Goal: Information Seeking & Learning: Learn about a topic

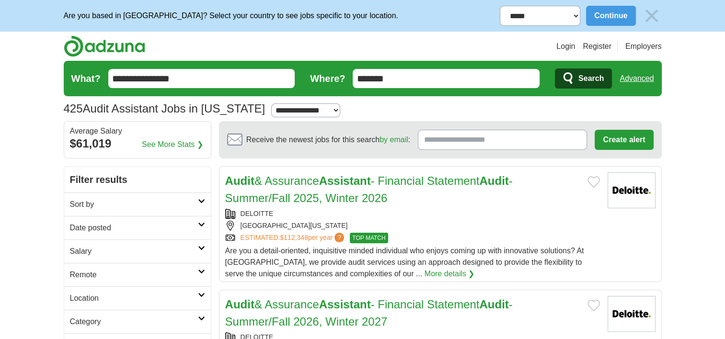
click at [202, 197] on link "Sort by" at bounding box center [137, 204] width 147 height 23
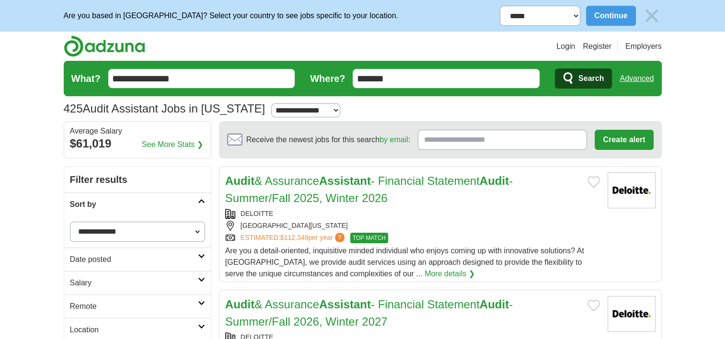
click at [198, 227] on select "**********" at bounding box center [137, 232] width 135 height 20
click at [200, 254] on icon at bounding box center [201, 256] width 7 height 5
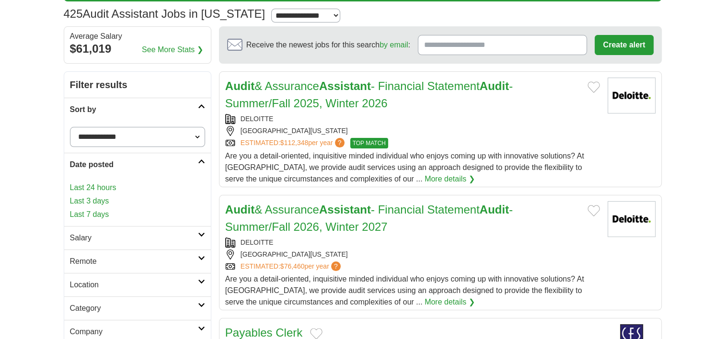
scroll to position [96, 0]
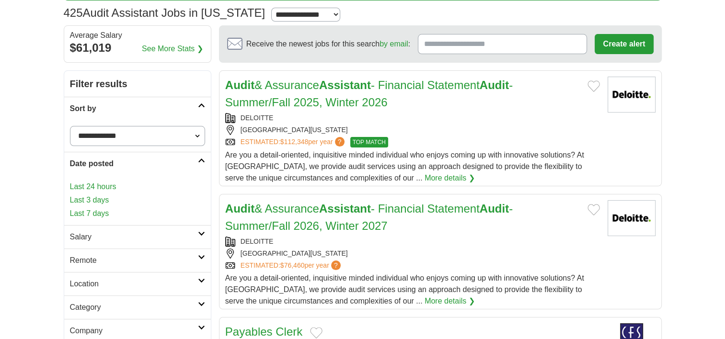
click at [204, 158] on icon at bounding box center [201, 160] width 7 height 5
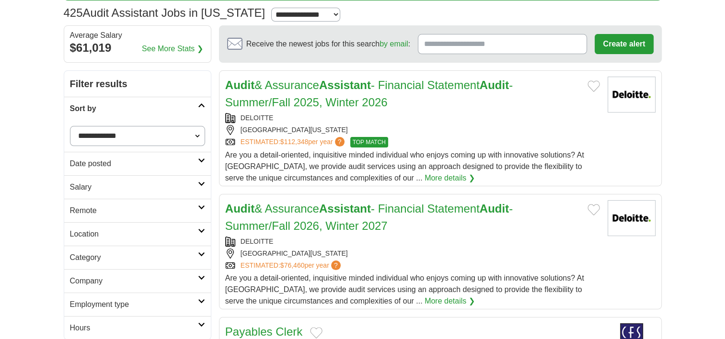
click at [201, 180] on link "Salary" at bounding box center [137, 186] width 147 height 23
click at [204, 205] on icon at bounding box center [201, 207] width 7 height 5
click at [203, 205] on icon at bounding box center [201, 207] width 7 height 5
click at [203, 225] on link "Location" at bounding box center [137, 233] width 147 height 23
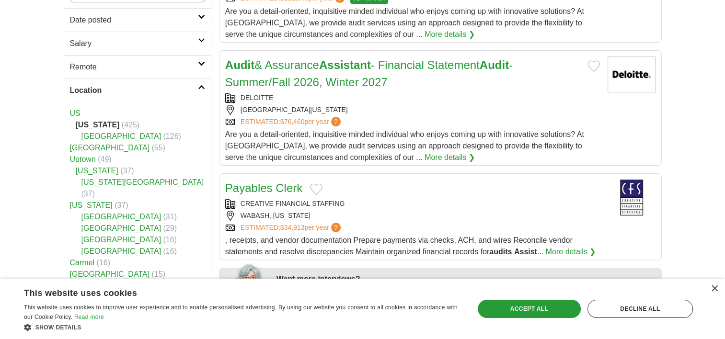
scroll to position [240, 0]
click at [203, 83] on link "Location" at bounding box center [137, 90] width 147 height 23
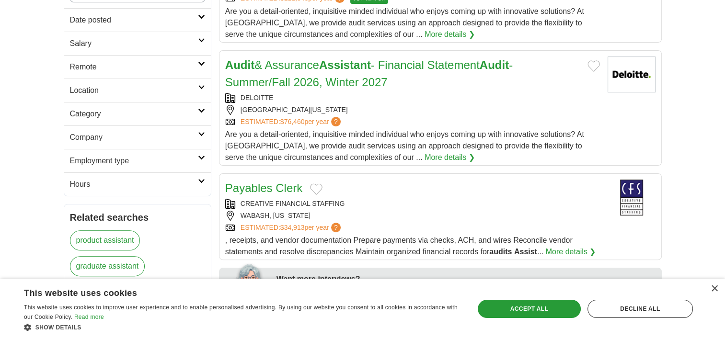
click at [202, 108] on icon at bounding box center [201, 110] width 7 height 5
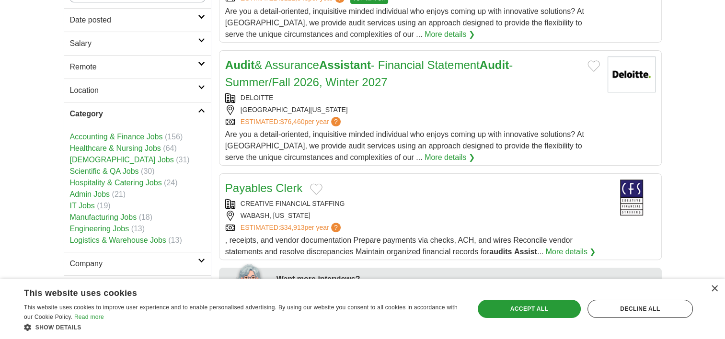
click at [201, 106] on link "Category" at bounding box center [137, 113] width 147 height 23
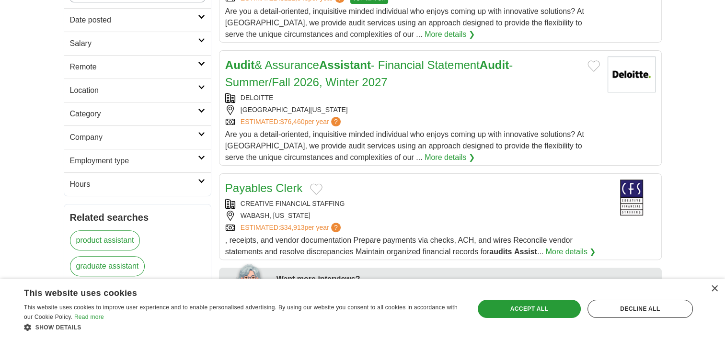
click at [203, 152] on link "Employment type" at bounding box center [137, 160] width 147 height 23
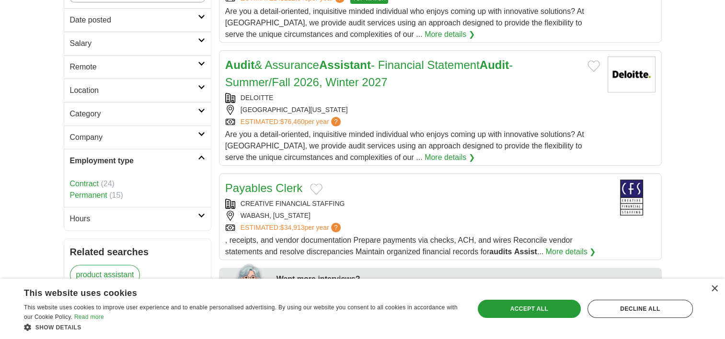
click at [203, 152] on link "Employment type" at bounding box center [137, 160] width 147 height 23
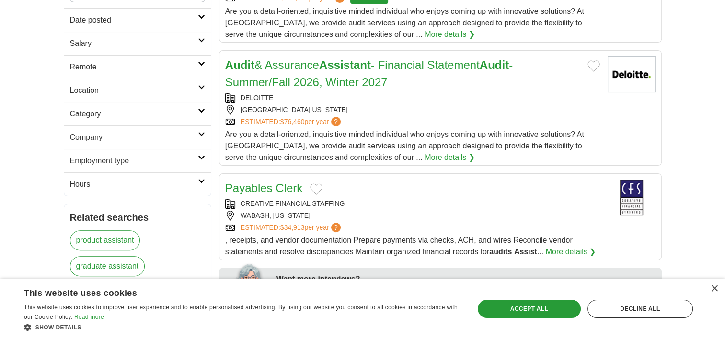
click at [203, 152] on link "Employment type" at bounding box center [137, 160] width 147 height 23
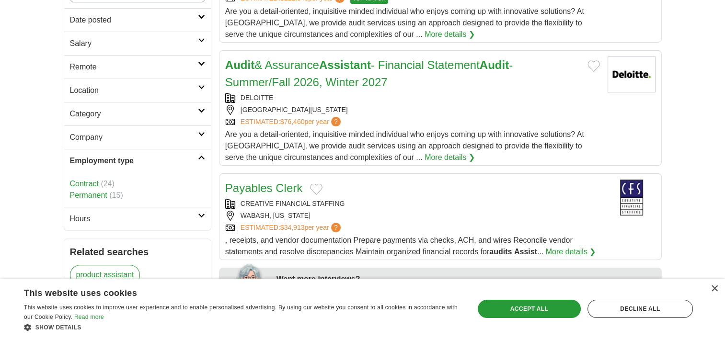
click at [203, 215] on icon at bounding box center [201, 215] width 7 height 5
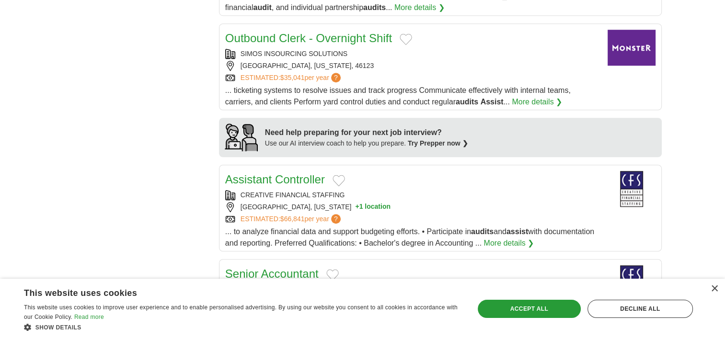
scroll to position [767, 0]
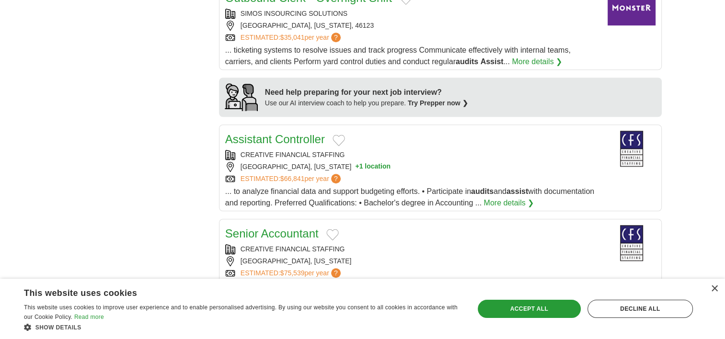
drag, startPoint x: 716, startPoint y: 288, endPoint x: 704, endPoint y: 280, distance: 13.8
click at [715, 288] on div "×" at bounding box center [714, 289] width 7 height 7
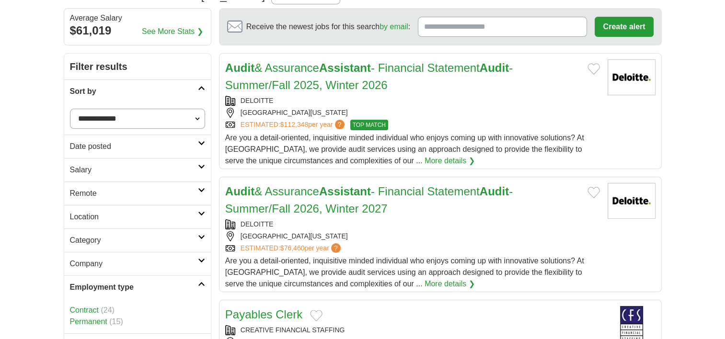
scroll to position [288, 0]
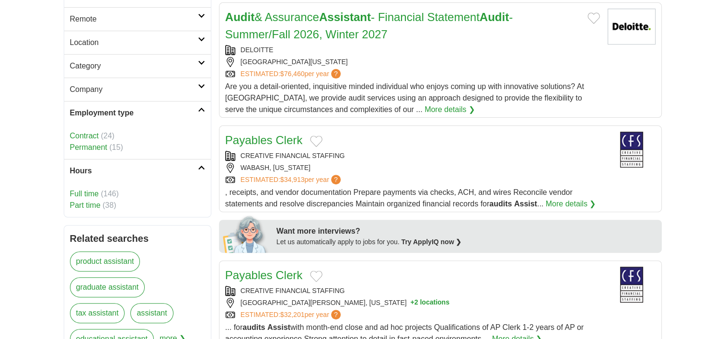
click at [199, 165] on icon at bounding box center [201, 167] width 7 height 5
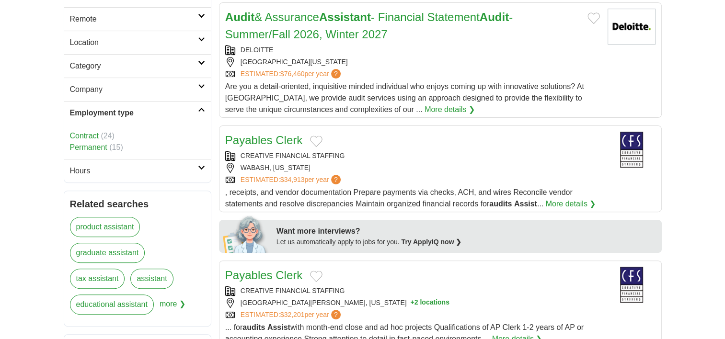
click at [204, 105] on link "Employment type" at bounding box center [137, 112] width 147 height 23
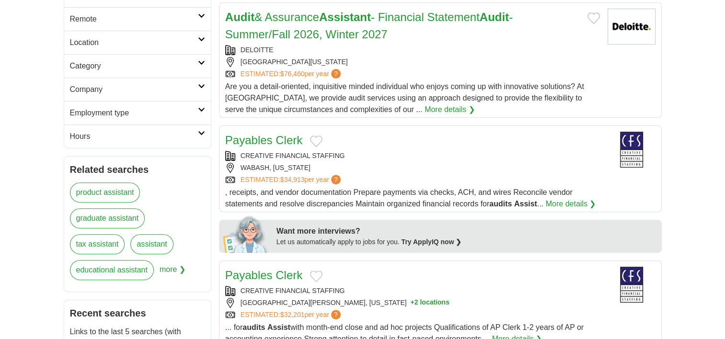
click at [198, 81] on link "Company" at bounding box center [137, 89] width 147 height 23
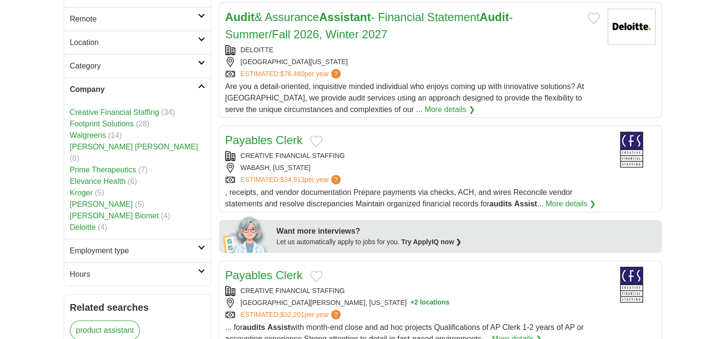
click at [87, 223] on link "Deloitte" at bounding box center [83, 227] width 26 height 8
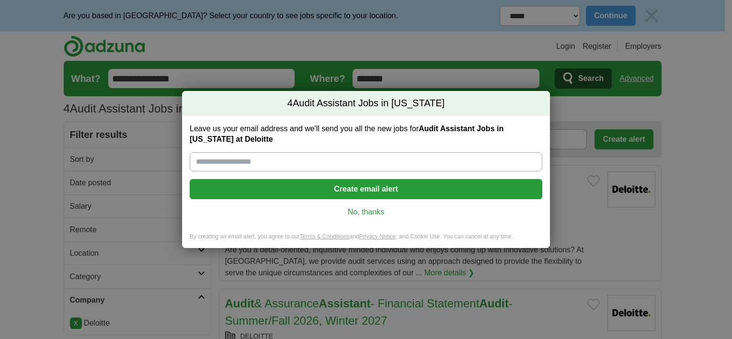
click at [360, 209] on link "No, thanks" at bounding box center [366, 212] width 337 height 11
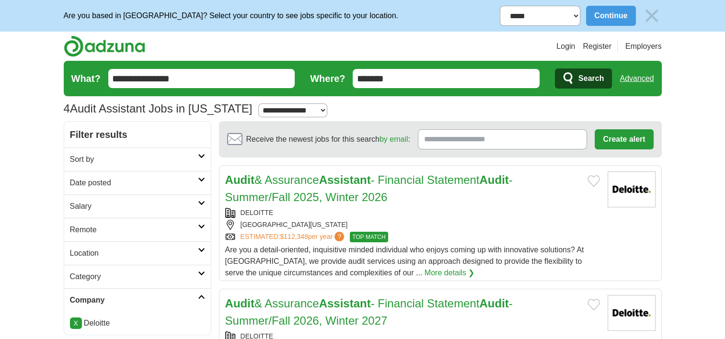
click at [422, 74] on input "*******" at bounding box center [446, 78] width 187 height 19
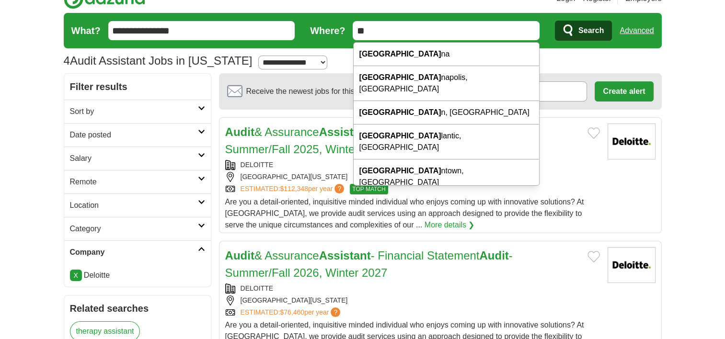
type input "*"
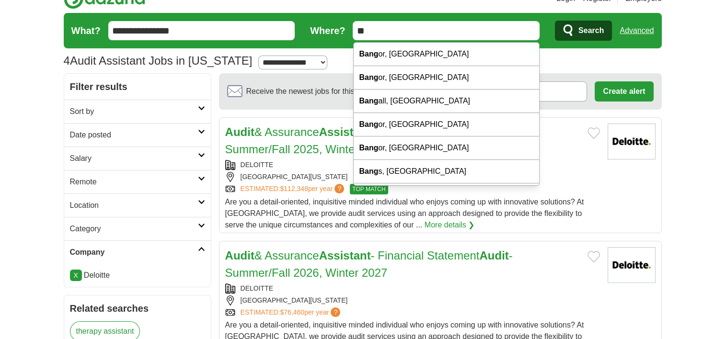
type input "*"
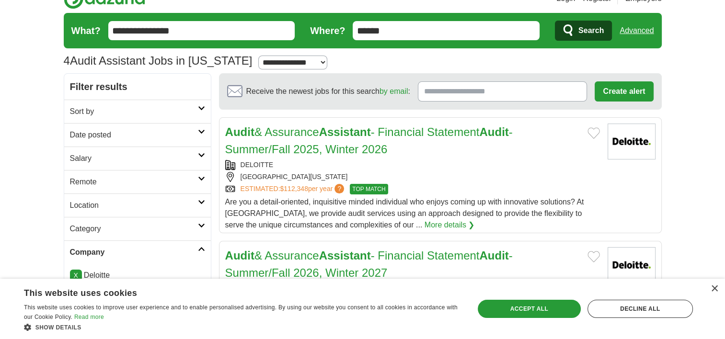
type input "******"
click at [565, 23] on button "Search" at bounding box center [583, 31] width 57 height 20
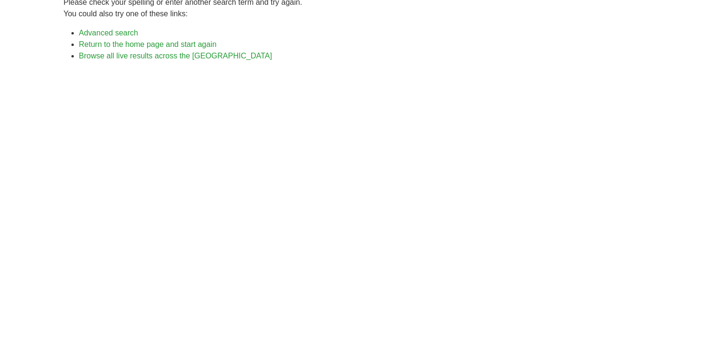
scroll to position [192, 0]
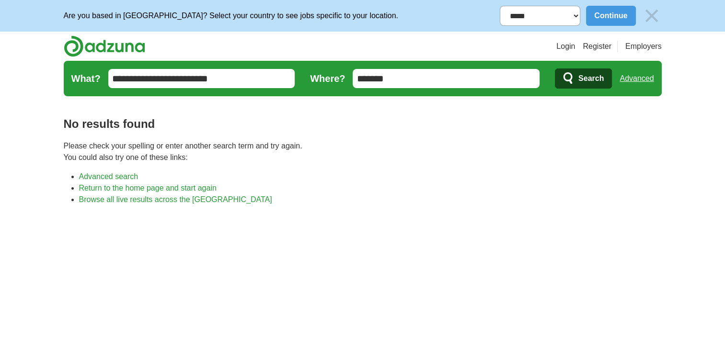
click at [257, 77] on input "**********" at bounding box center [201, 78] width 187 height 19
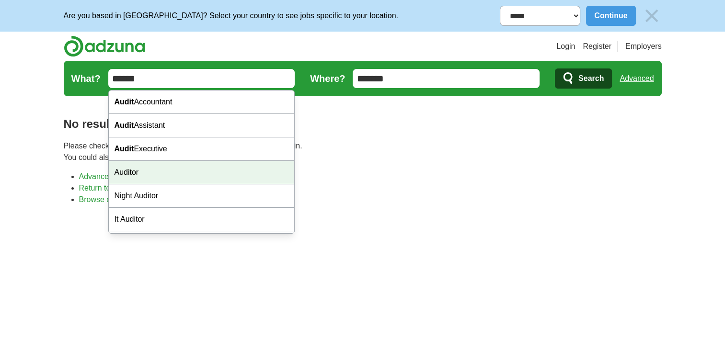
click at [228, 166] on div "Auditor" at bounding box center [202, 172] width 186 height 23
type input "*******"
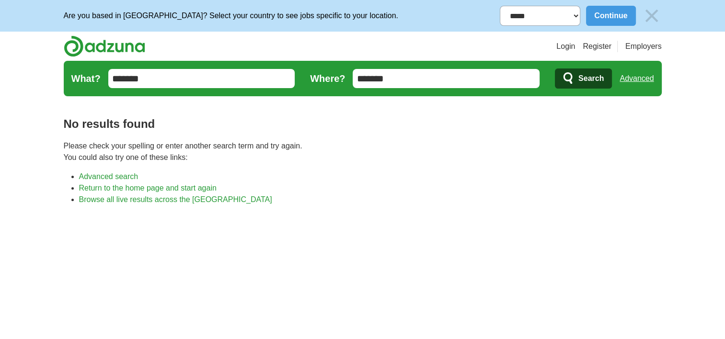
click at [603, 83] on span "Search" at bounding box center [591, 78] width 25 height 19
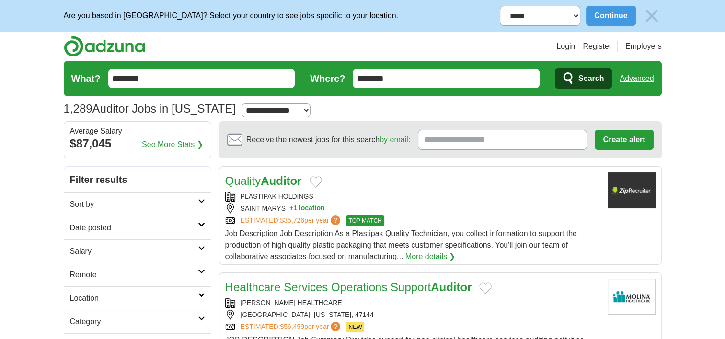
click at [404, 86] on input "*******" at bounding box center [446, 78] width 187 height 19
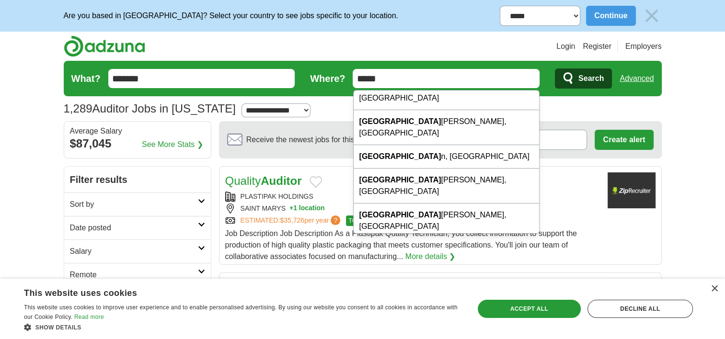
scroll to position [138, 0]
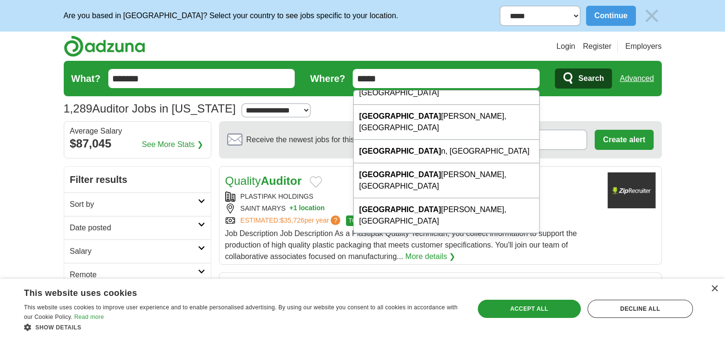
click at [407, 81] on input "*****" at bounding box center [446, 78] width 187 height 19
type input "*"
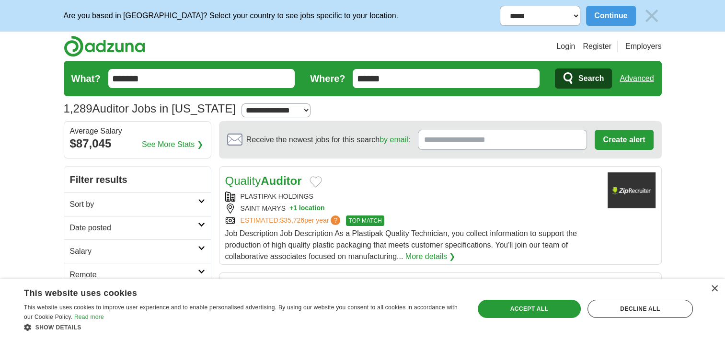
type input "******"
click at [596, 76] on span "Search" at bounding box center [591, 78] width 25 height 19
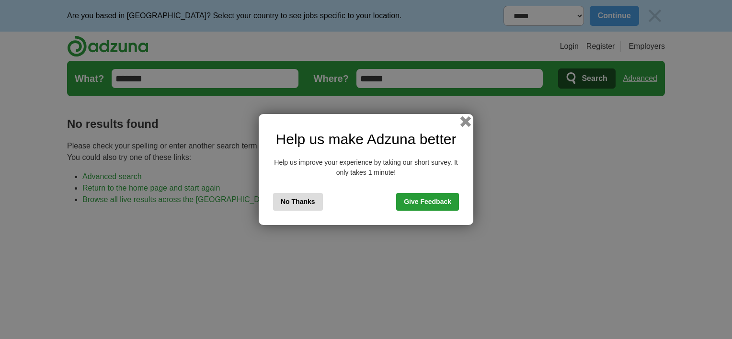
click at [462, 125] on button "button" at bounding box center [466, 121] width 11 height 11
